Goal: Task Accomplishment & Management: Complete application form

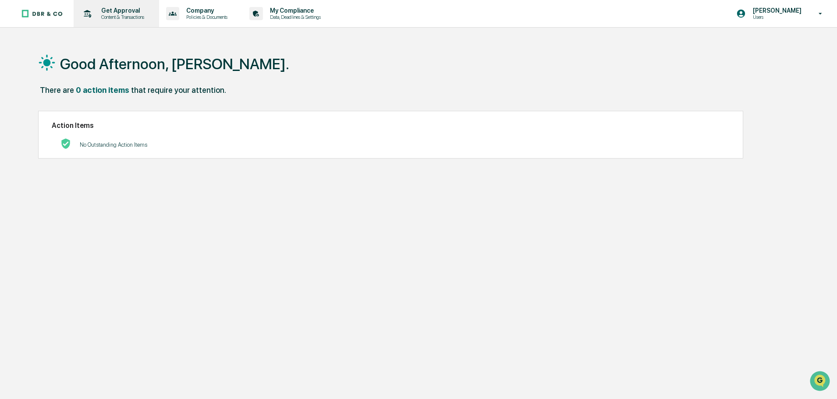
click at [123, 11] on p "Get Approval" at bounding box center [121, 10] width 54 height 7
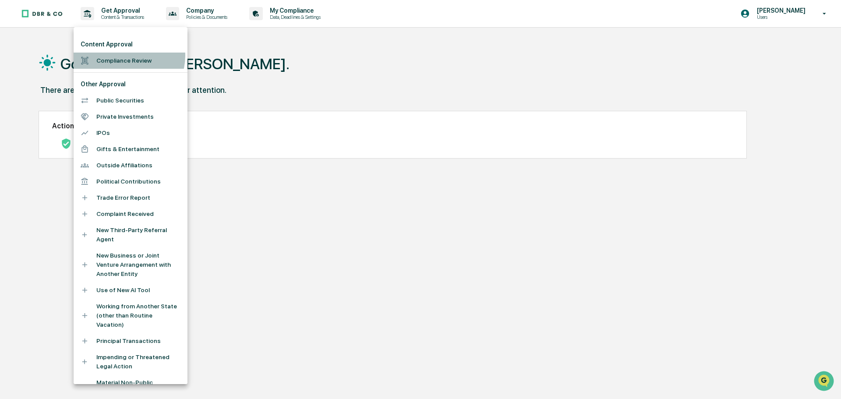
click at [126, 58] on li "Compliance Review" at bounding box center [131, 61] width 114 height 16
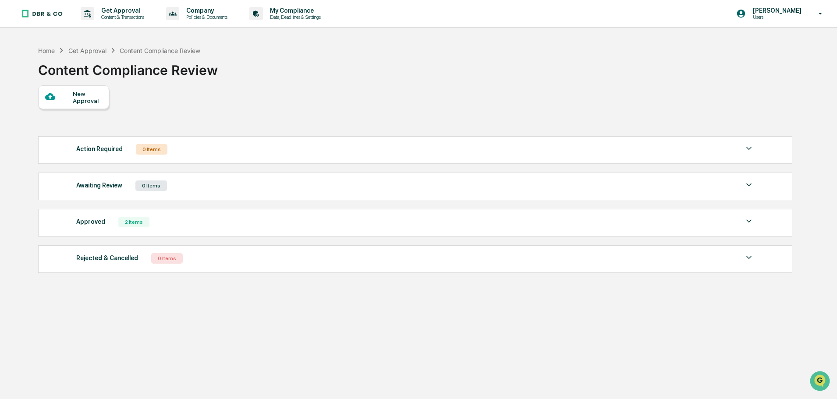
click at [95, 98] on div "New Approval" at bounding box center [87, 97] width 29 height 14
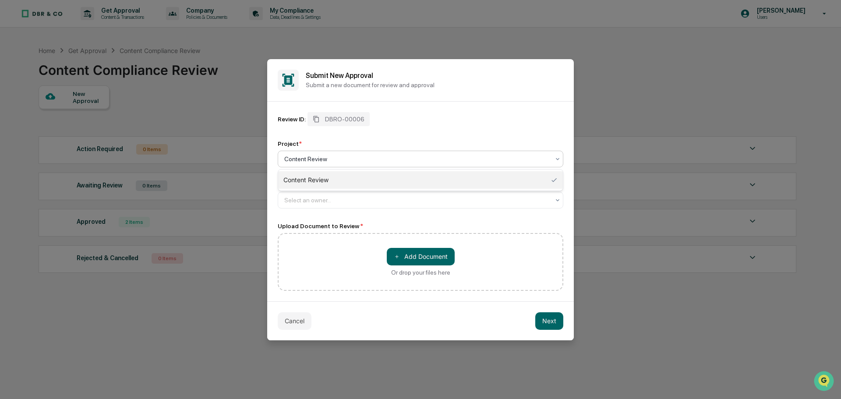
click at [316, 159] on div at bounding box center [416, 159] width 265 height 9
click at [321, 197] on div at bounding box center [416, 200] width 265 height 9
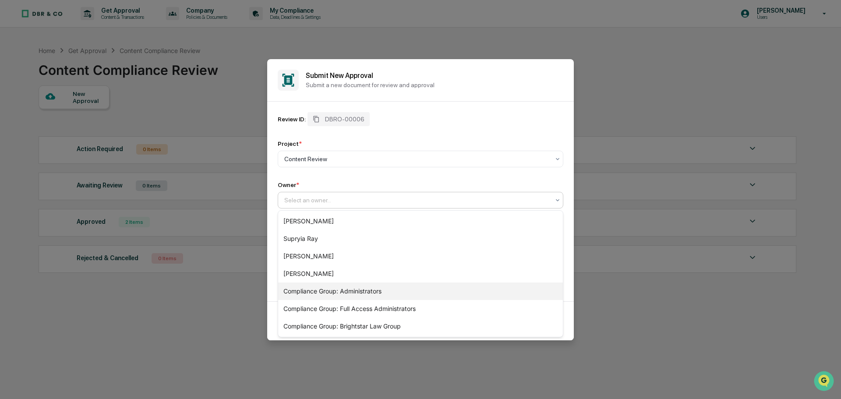
click at [334, 297] on div "Compliance Group: Administrators" at bounding box center [420, 292] width 285 height 18
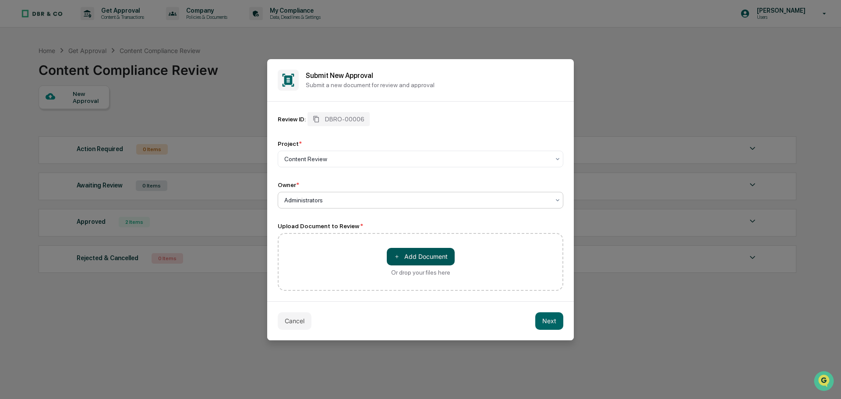
click at [415, 263] on button "＋ Add Document" at bounding box center [421, 257] width 68 height 18
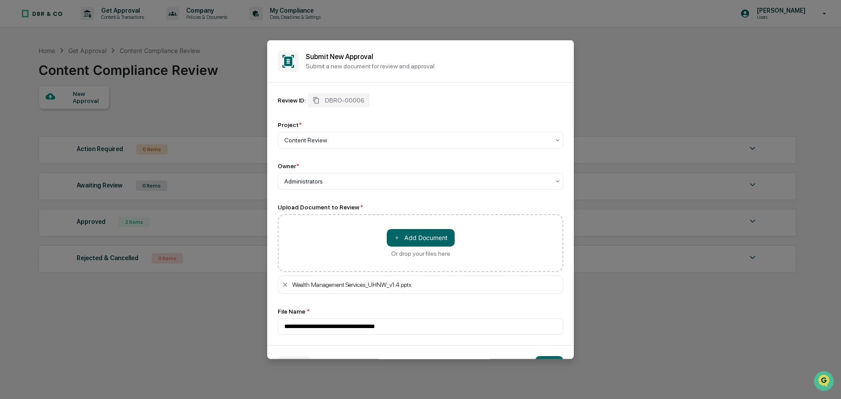
scroll to position [25, 0]
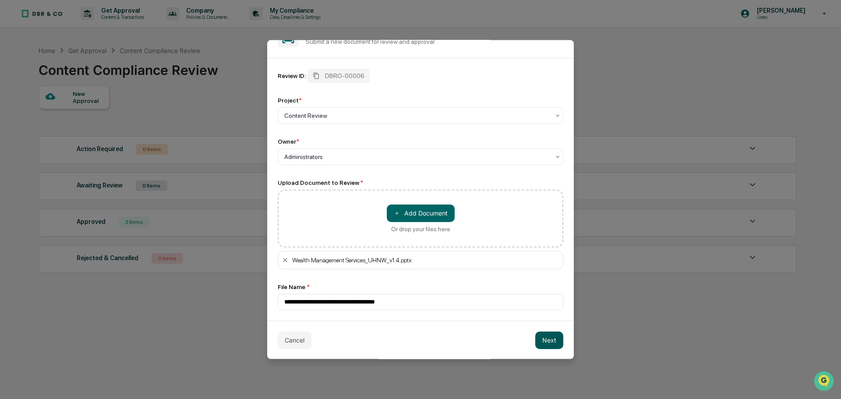
click at [552, 339] on button "Next" at bounding box center [549, 340] width 28 height 18
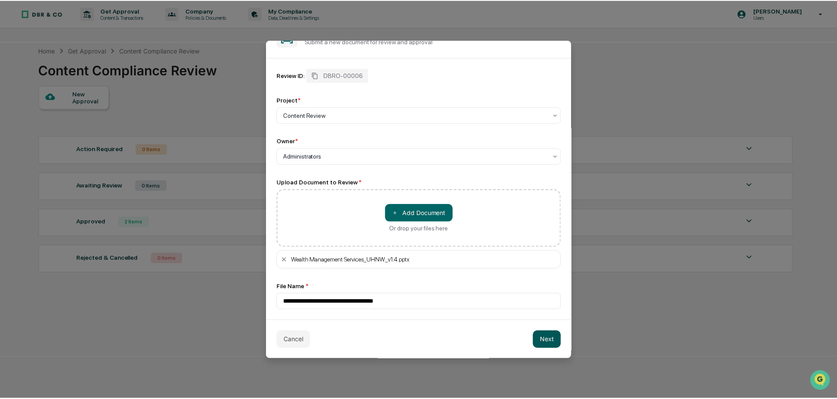
scroll to position [0, 0]
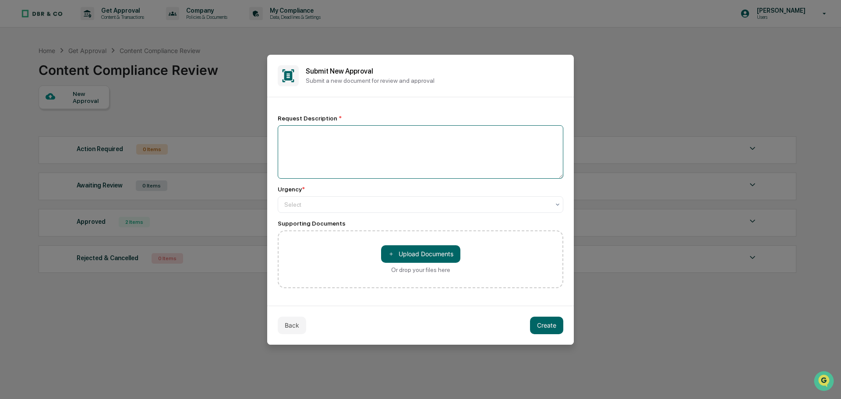
click at [347, 144] on textarea at bounding box center [421, 151] width 286 height 53
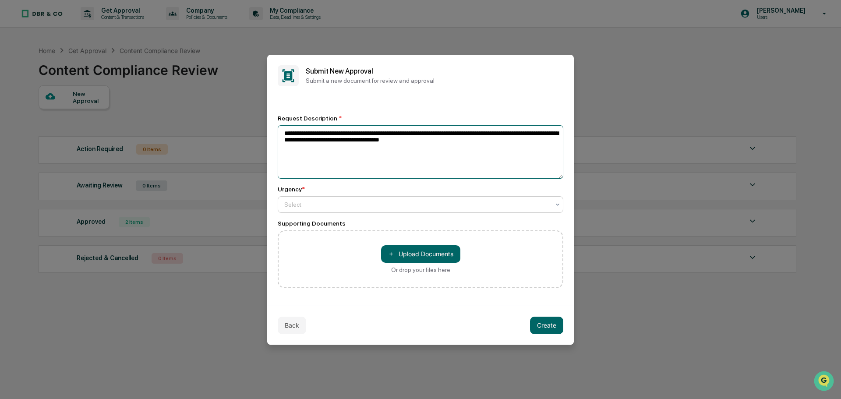
type textarea "**********"
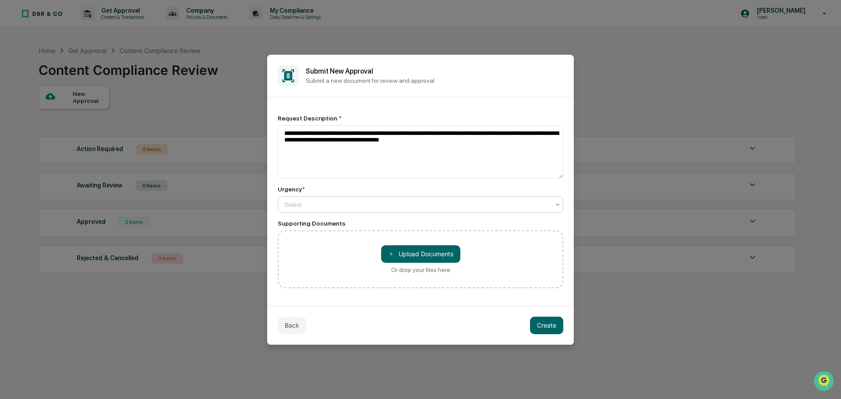
click at [352, 206] on div at bounding box center [416, 204] width 265 height 9
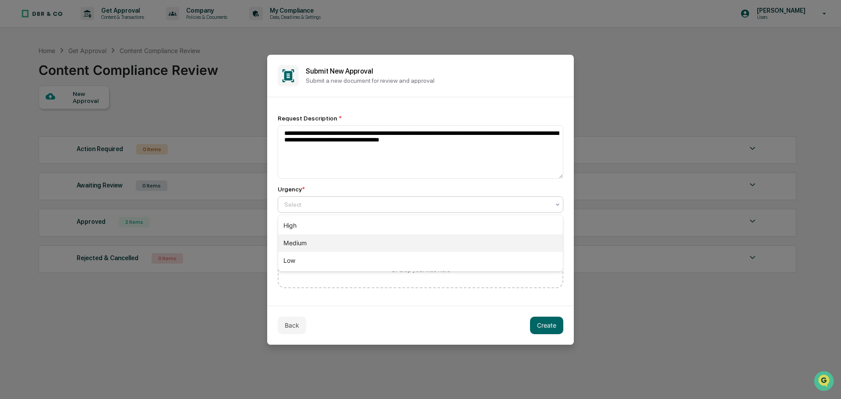
click at [337, 238] on div "Medium" at bounding box center [420, 243] width 285 height 18
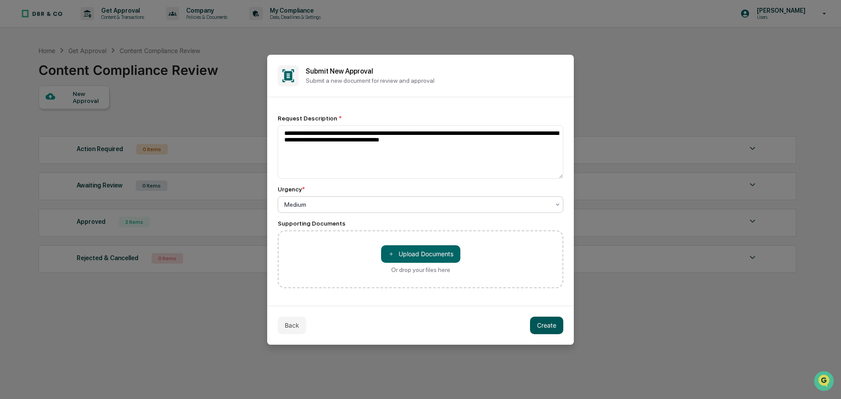
click at [546, 326] on button "Create" at bounding box center [546, 326] width 33 height 18
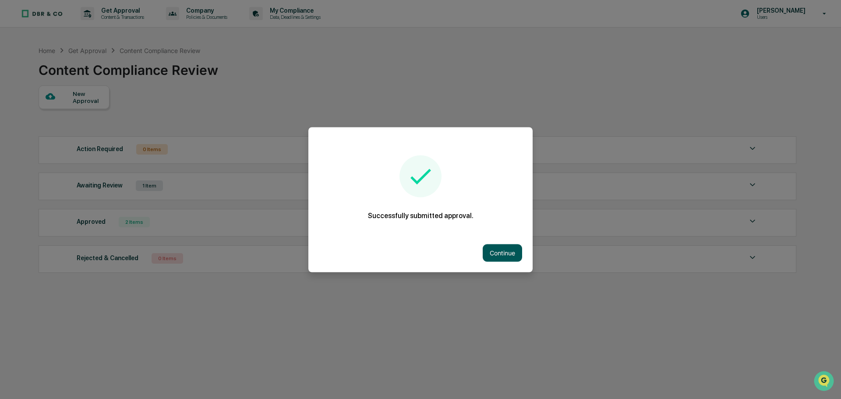
click at [502, 248] on button "Continue" at bounding box center [502, 253] width 39 height 18
